Goal: Information Seeking & Learning: Find specific fact

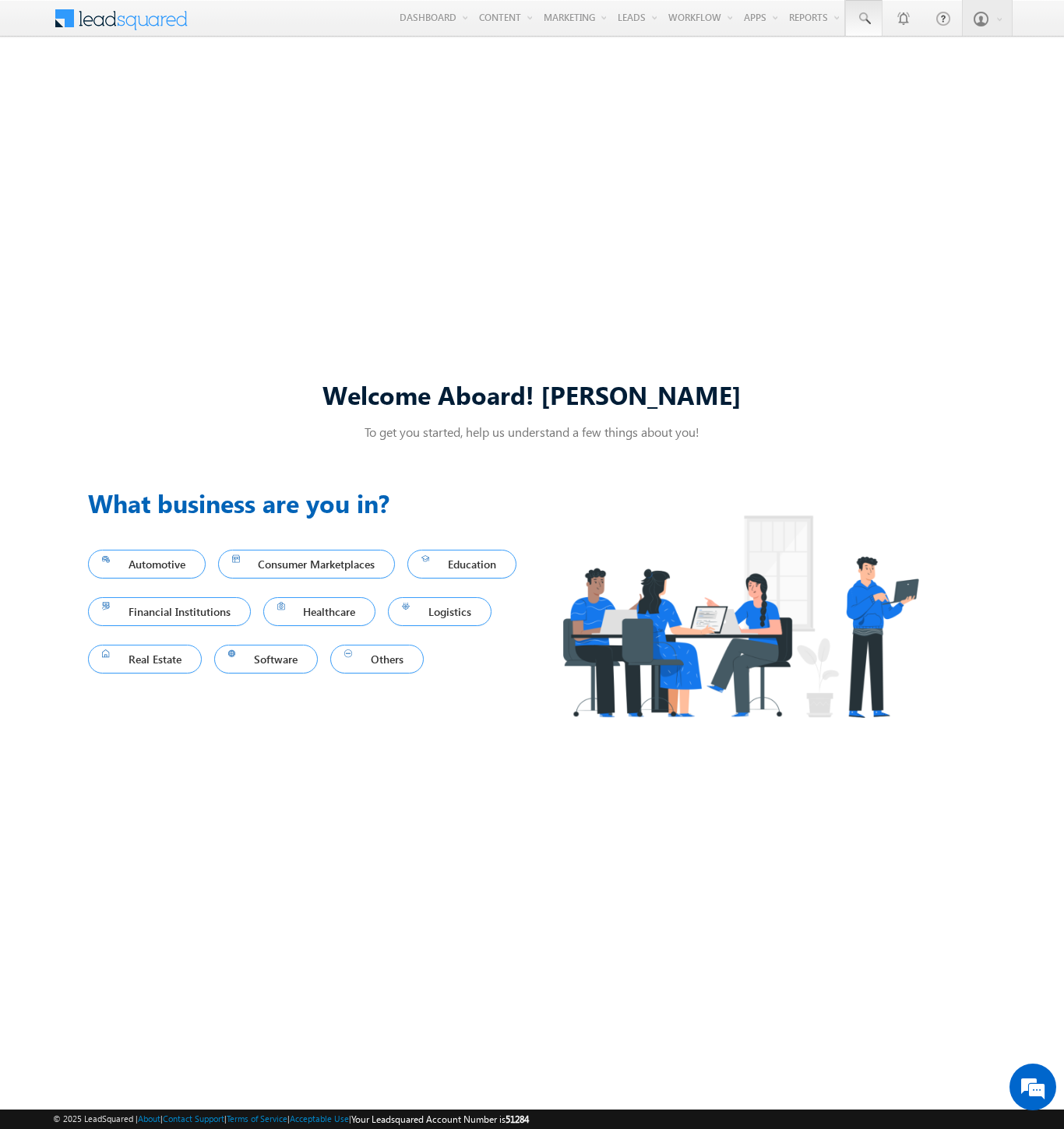
click at [863, 19] on span at bounding box center [864, 18] width 16 height 16
type input "8903944589"
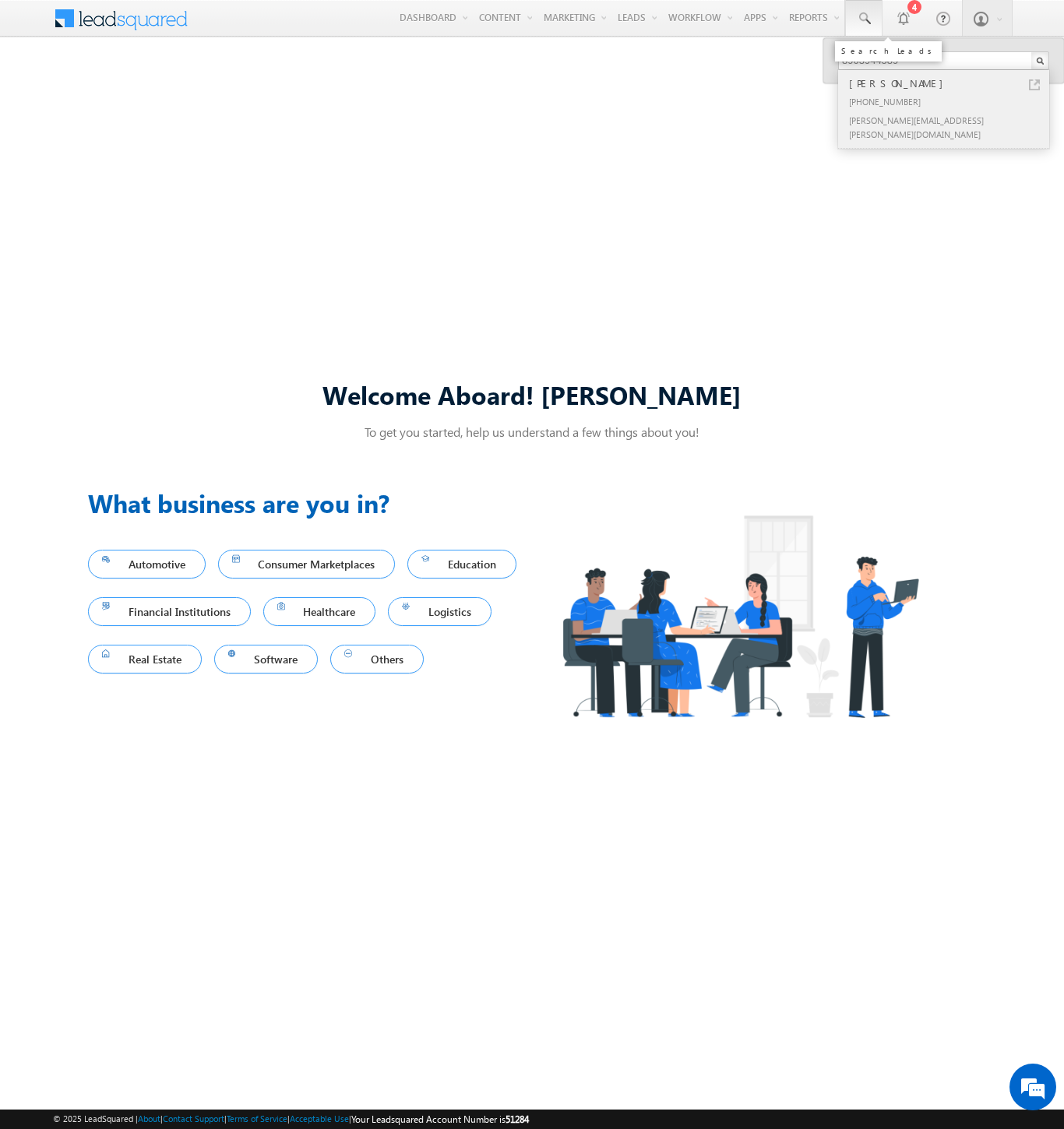
click at [951, 84] on div "[PERSON_NAME]" at bounding box center [951, 83] width 208 height 17
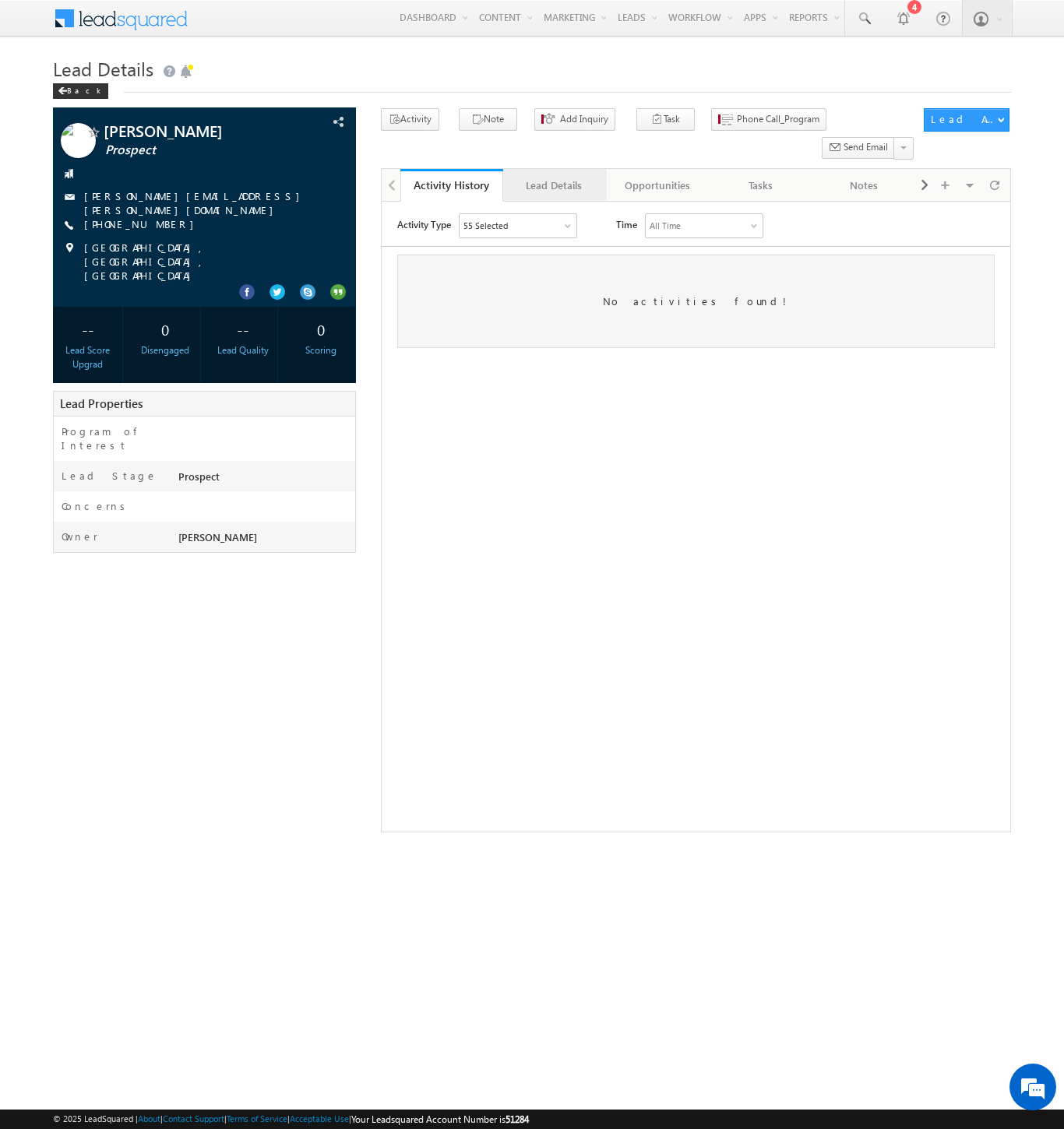
click at [554, 176] on div "Lead Details" at bounding box center [554, 185] width 76 height 19
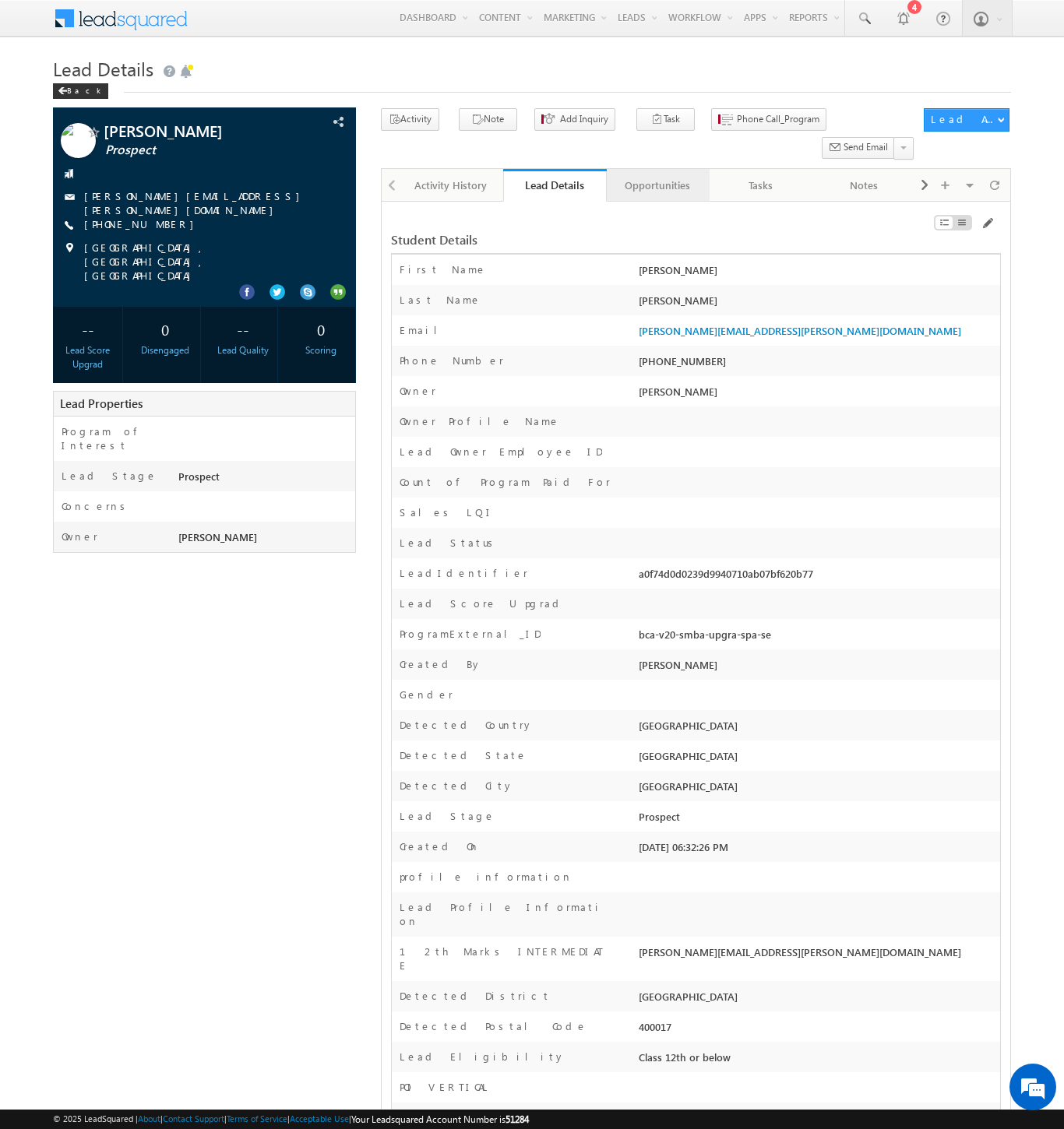
click at [657, 176] on div "Opportunities" at bounding box center [658, 185] width 76 height 19
